Goal: Information Seeking & Learning: Learn about a topic

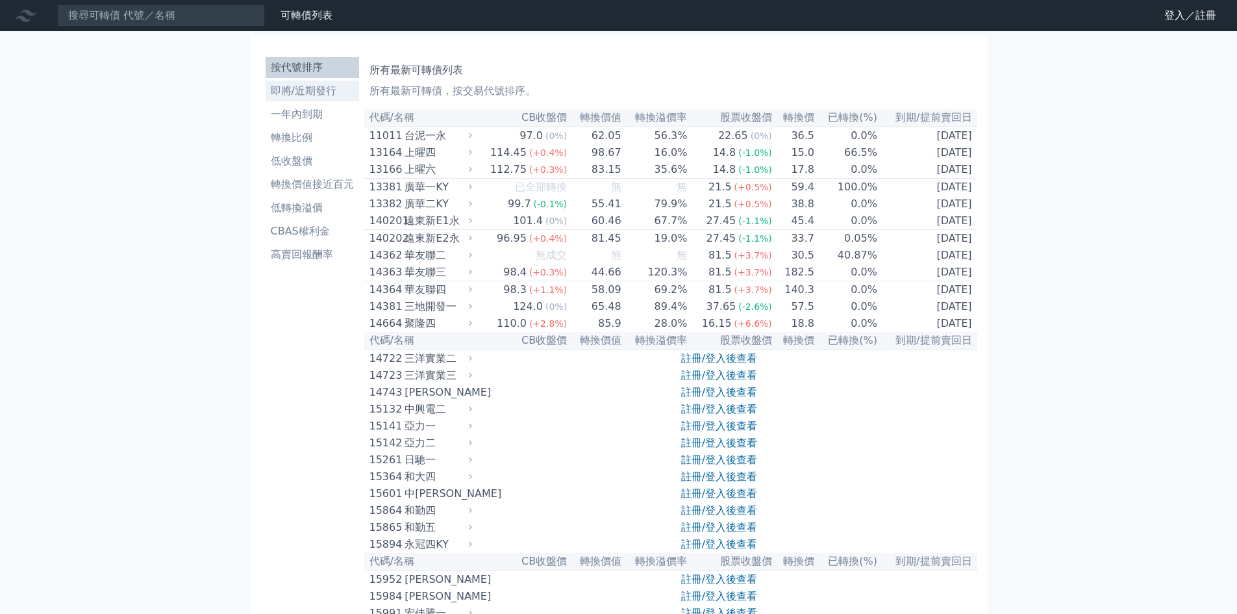
click at [332, 88] on li "即將/近期發行" at bounding box center [312, 91] width 93 height 16
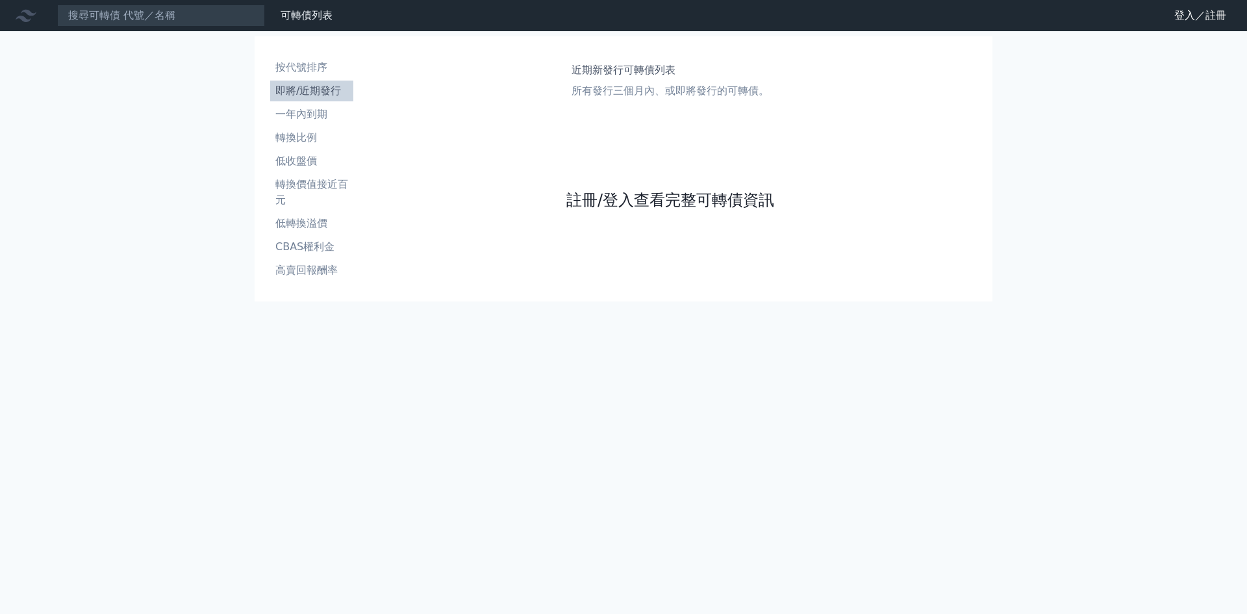
click at [614, 199] on link "註冊/登入查看完整可轉債資訊" at bounding box center [670, 200] width 208 height 21
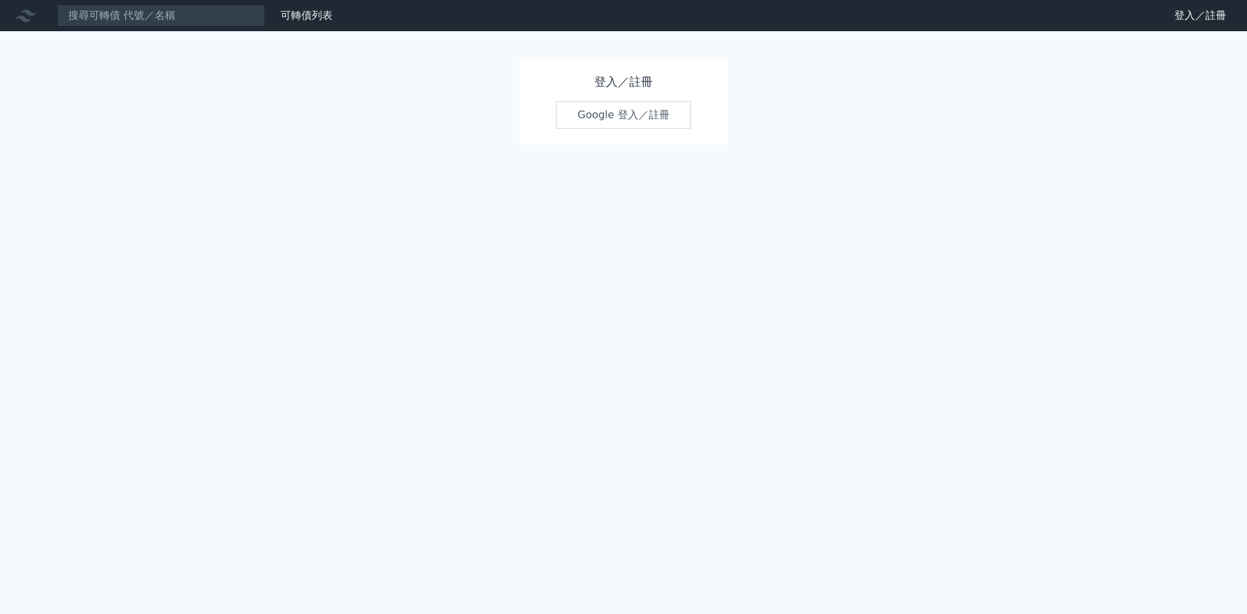
click at [641, 128] on link "Google 登入／註冊" at bounding box center [623, 114] width 135 height 27
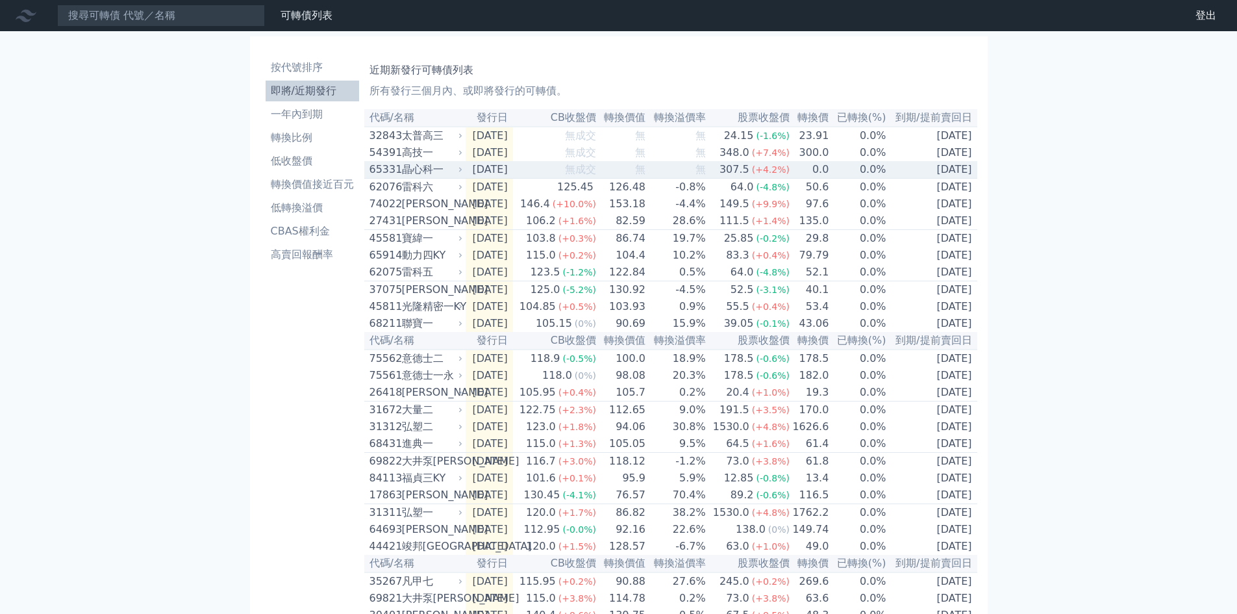
click at [706, 166] on td "無" at bounding box center [676, 170] width 60 height 18
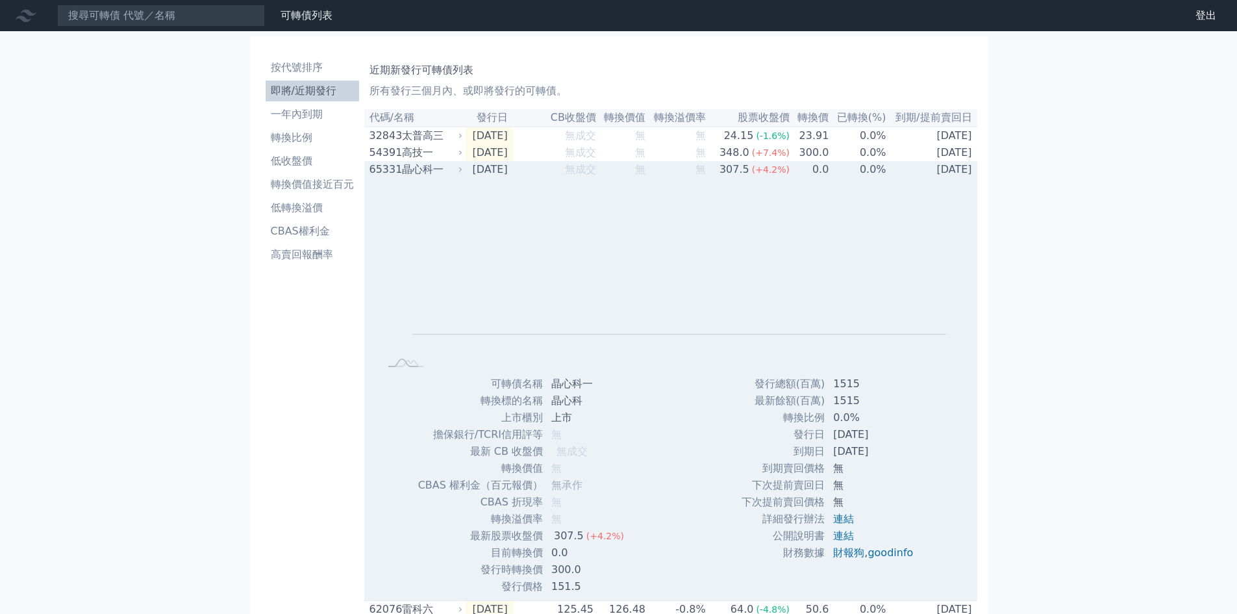
click at [706, 170] on td "無" at bounding box center [676, 169] width 60 height 17
